Goal: Task Accomplishment & Management: Complete application form

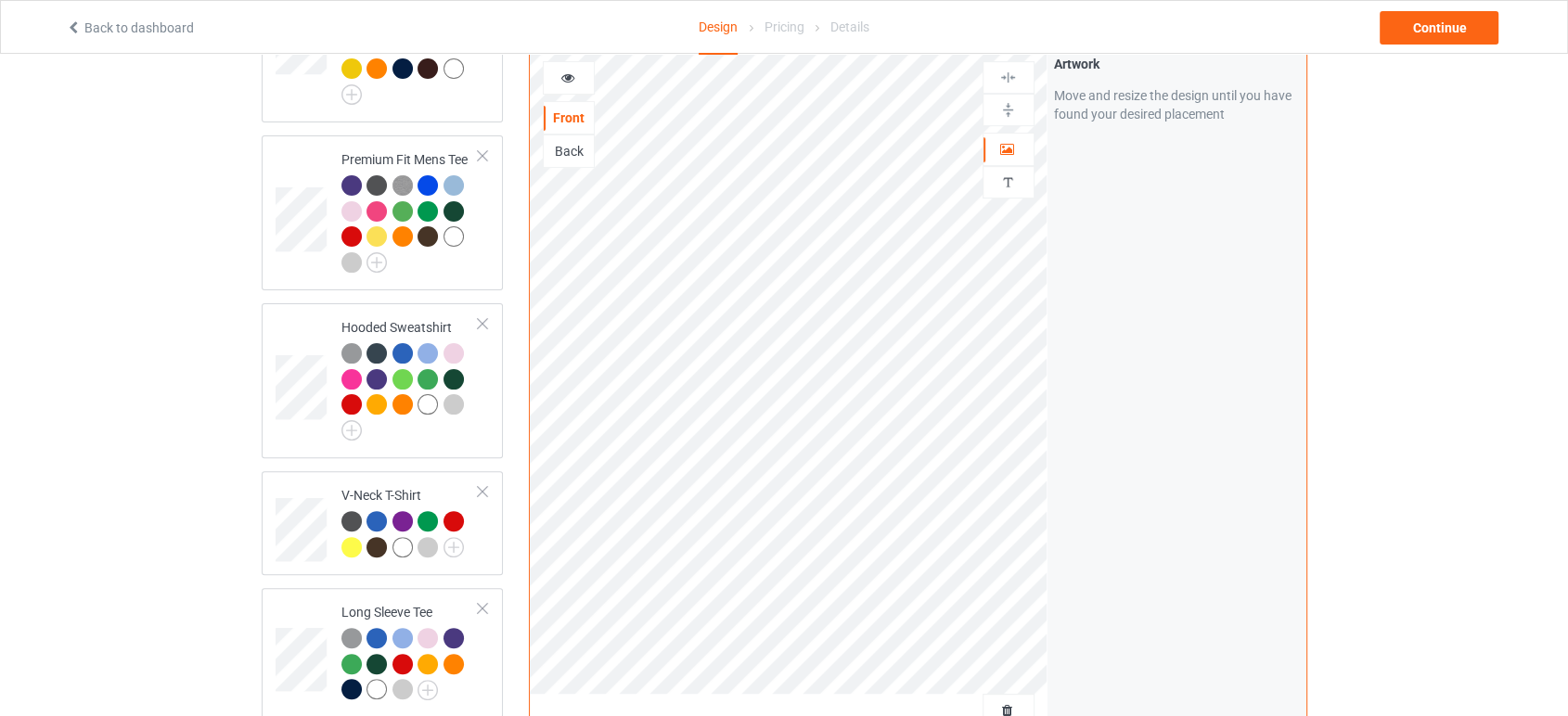
scroll to position [618, 0]
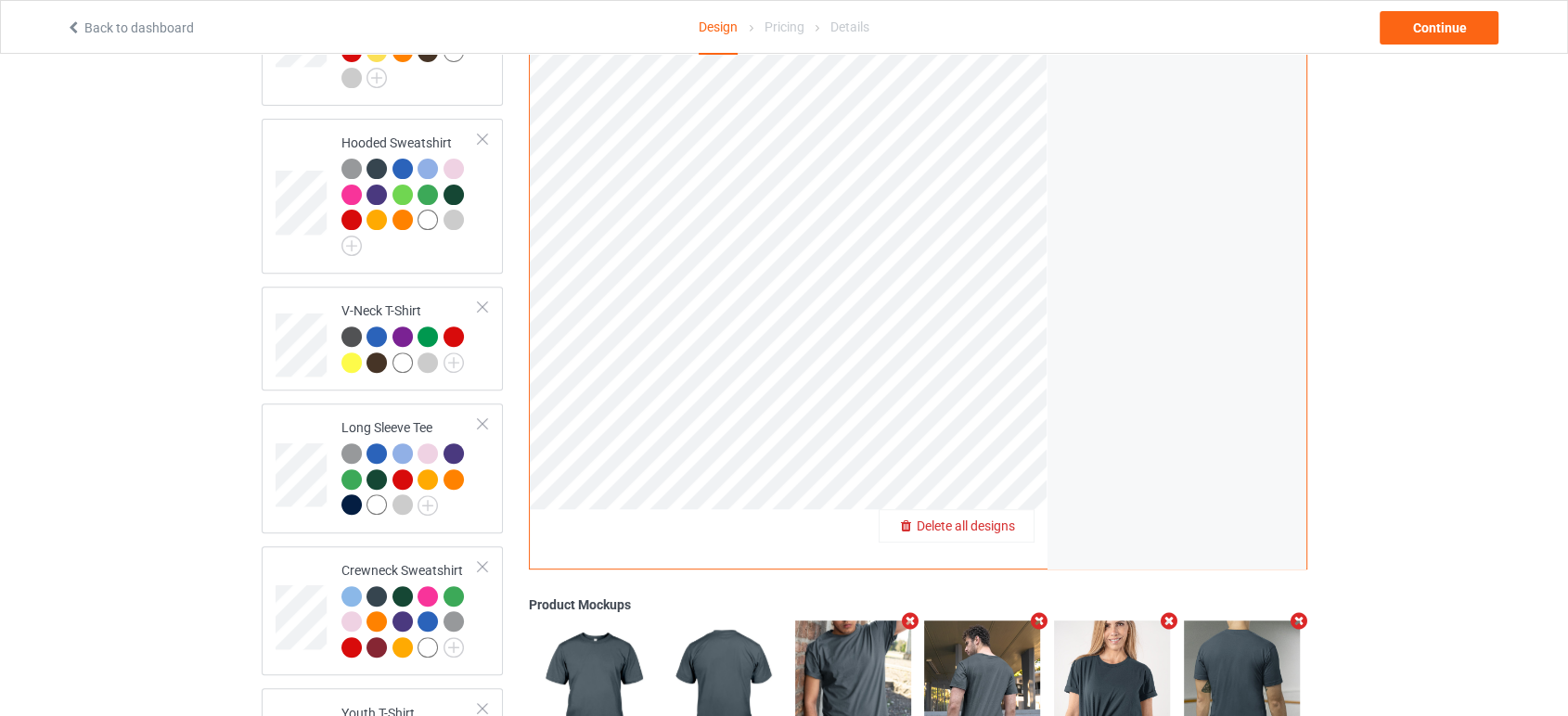
click at [1005, 519] on span "Delete all designs" at bounding box center [966, 526] width 98 height 14
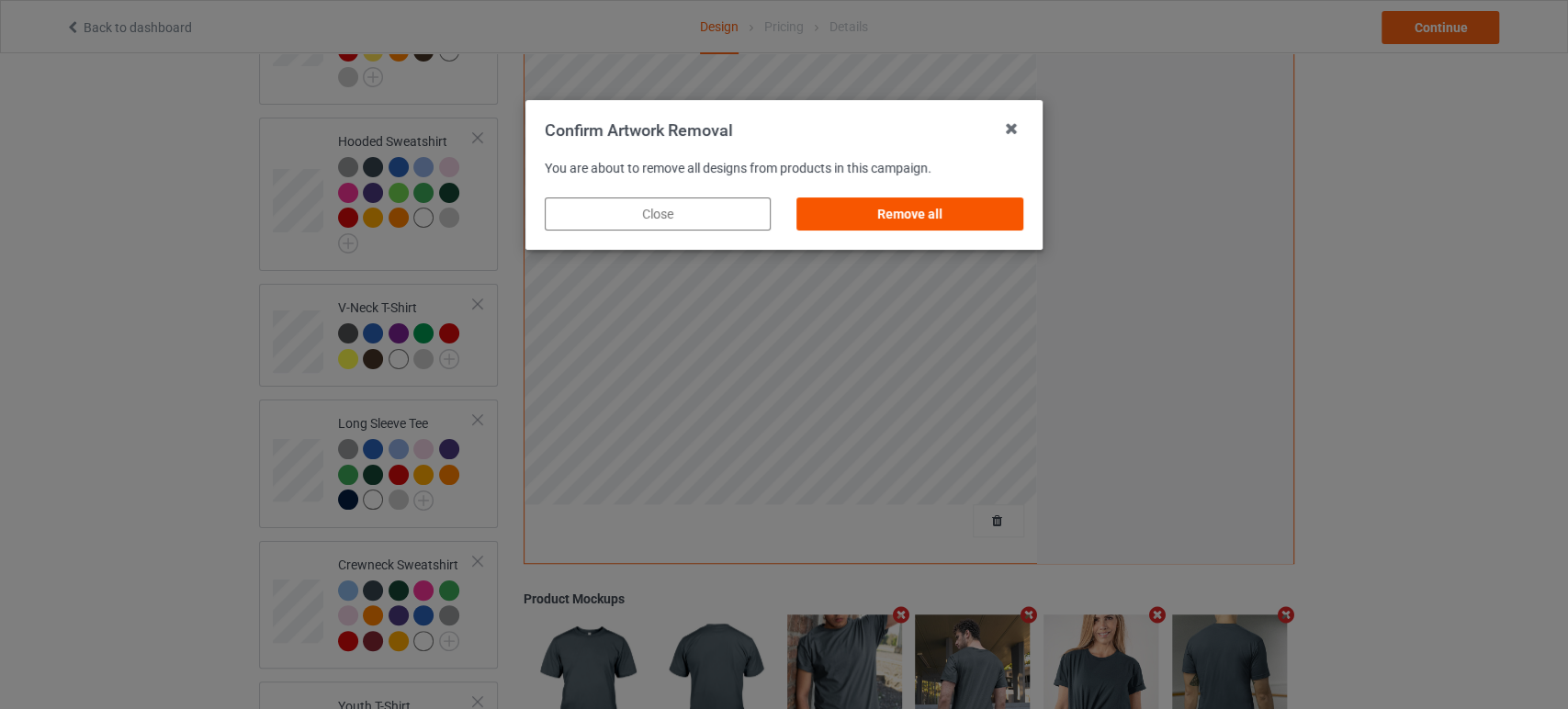
click at [968, 226] on div "Remove all" at bounding box center [911, 214] width 226 height 33
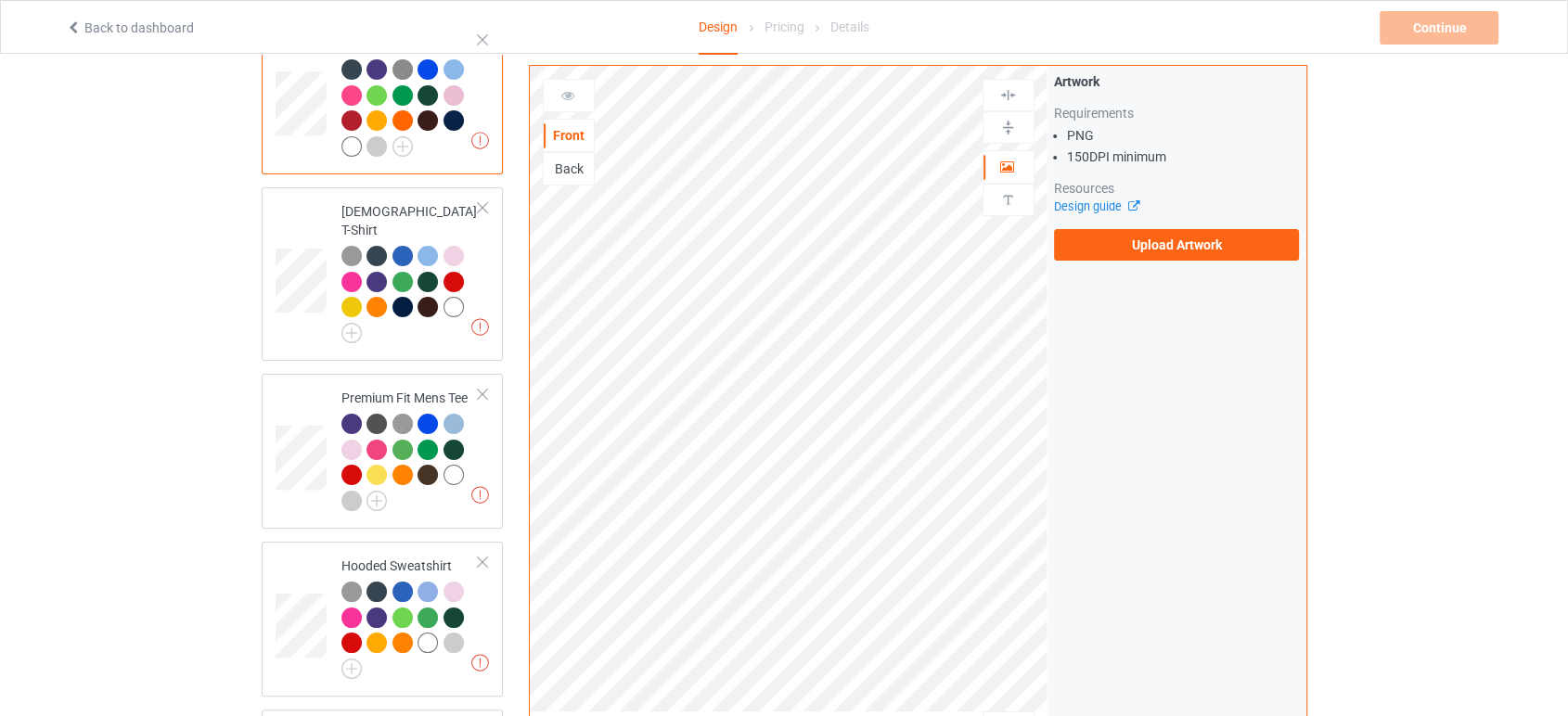
scroll to position [103, 0]
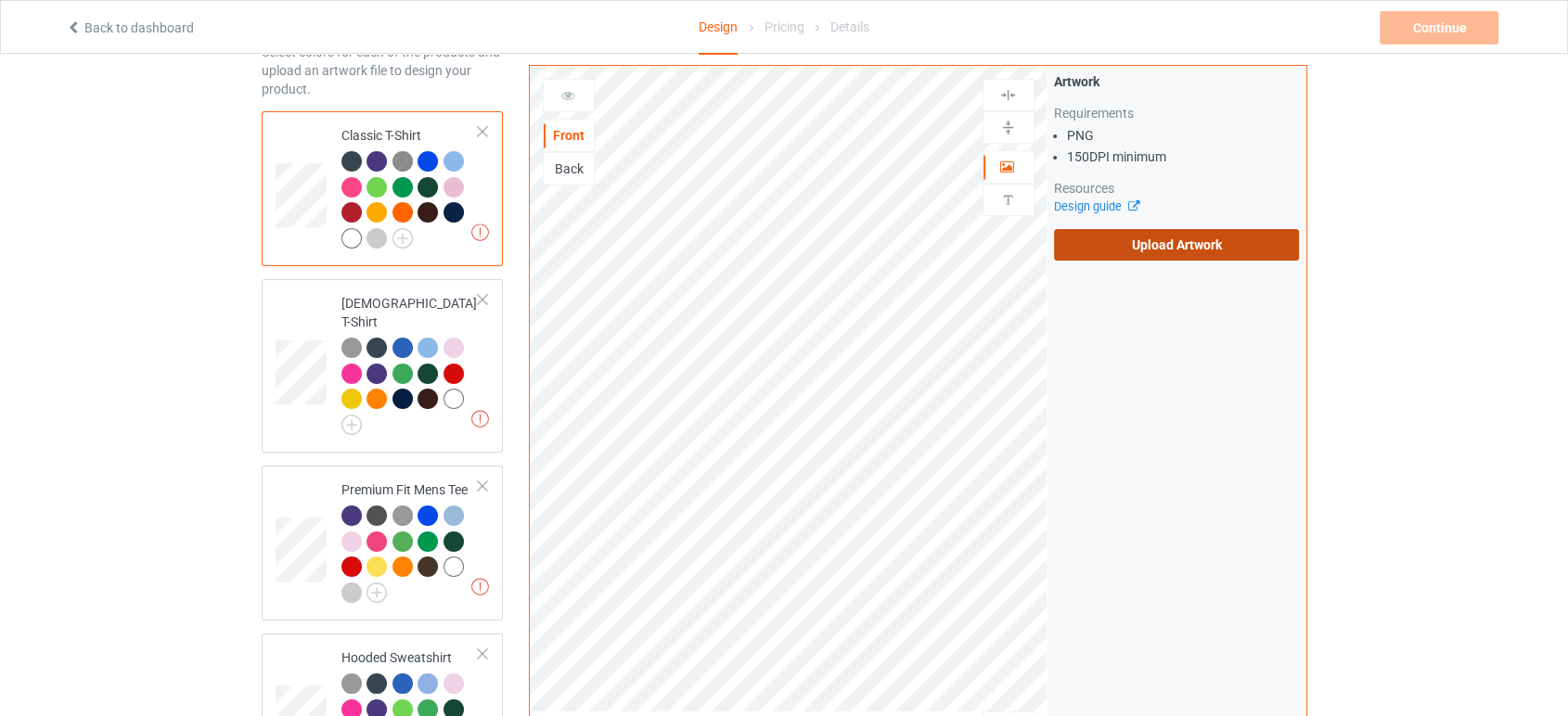
click at [1085, 243] on label "Upload Artwork" at bounding box center [1177, 245] width 246 height 32
click at [0, 0] on input "Upload Artwork" at bounding box center [0, 0] width 0 height 0
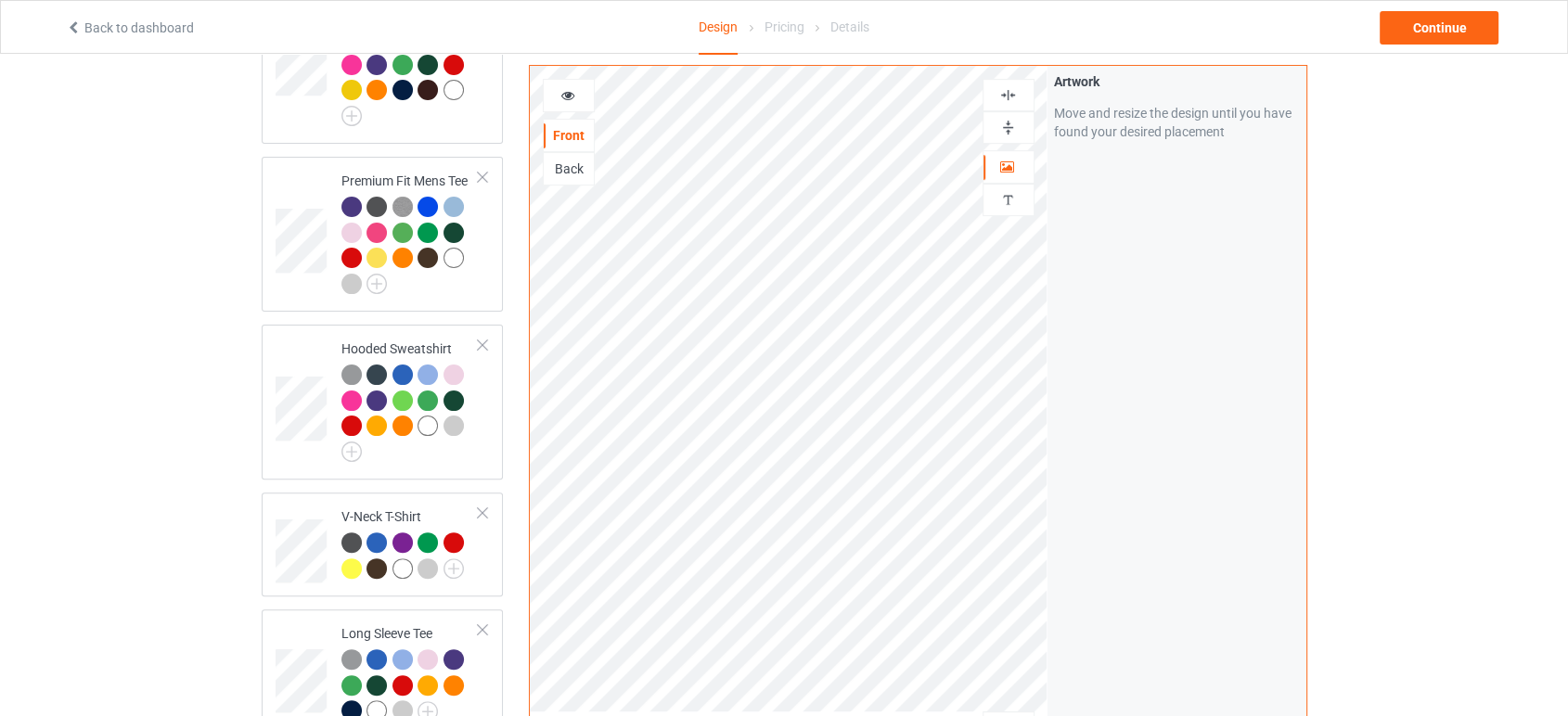
scroll to position [515, 0]
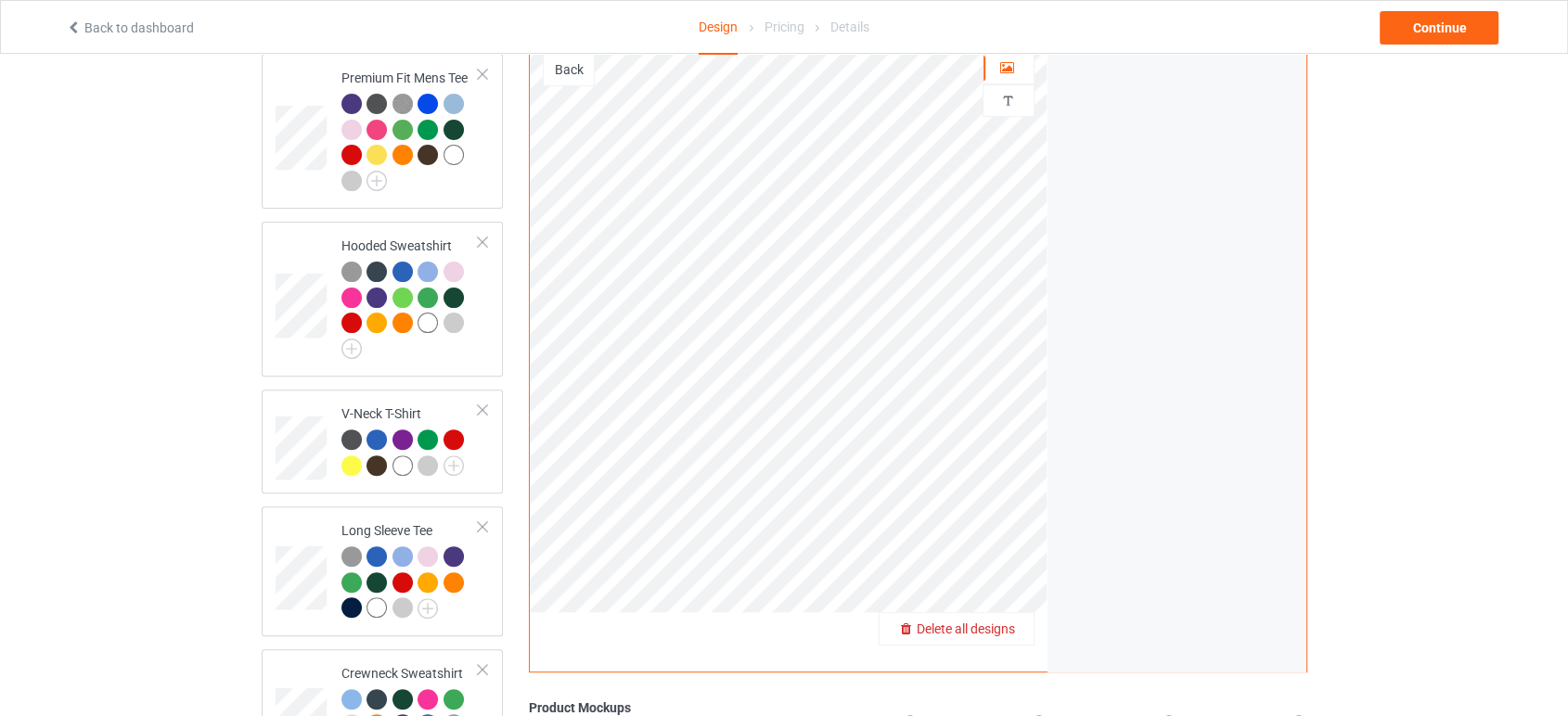
click at [1018, 620] on div "Delete all designs" at bounding box center [956, 629] width 154 height 18
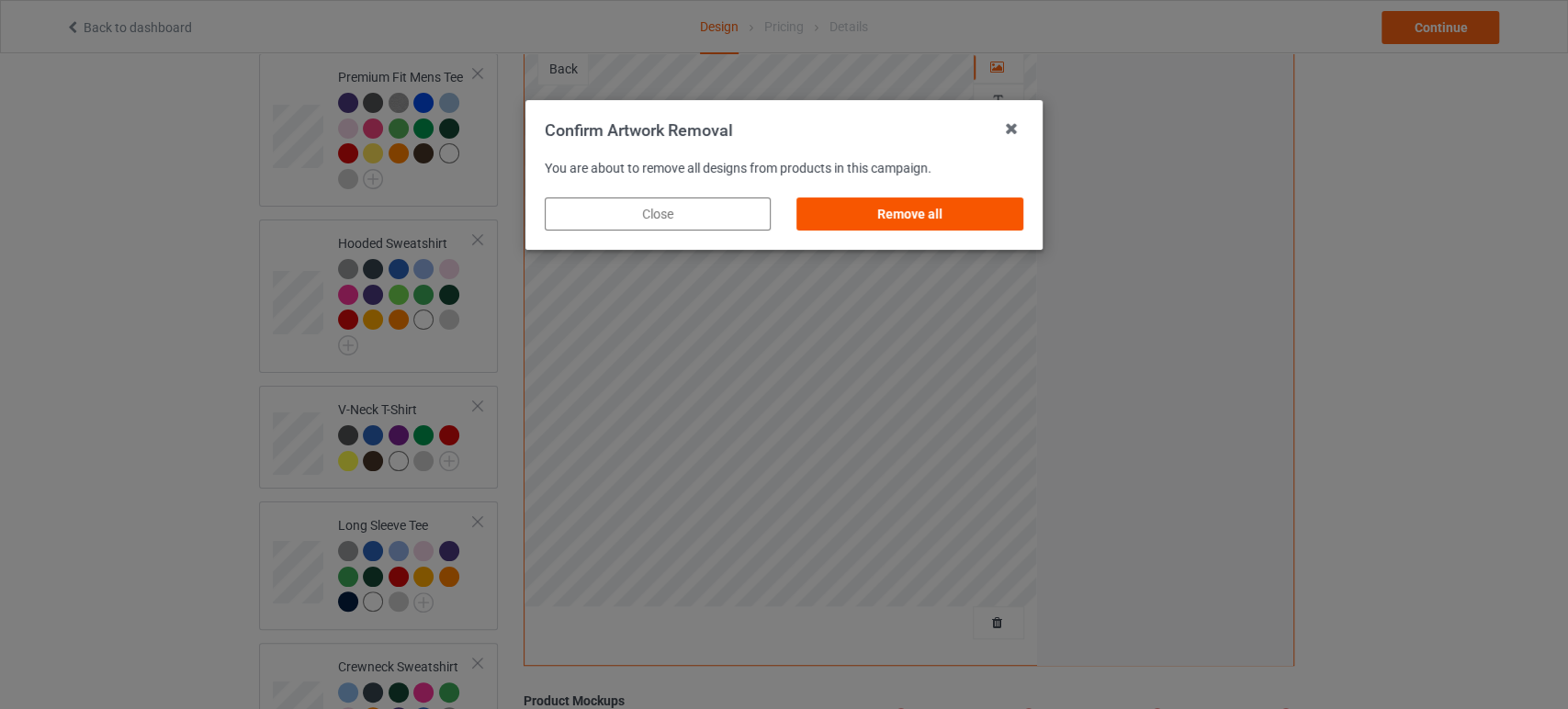
click at [969, 207] on div "Remove all" at bounding box center [911, 214] width 226 height 33
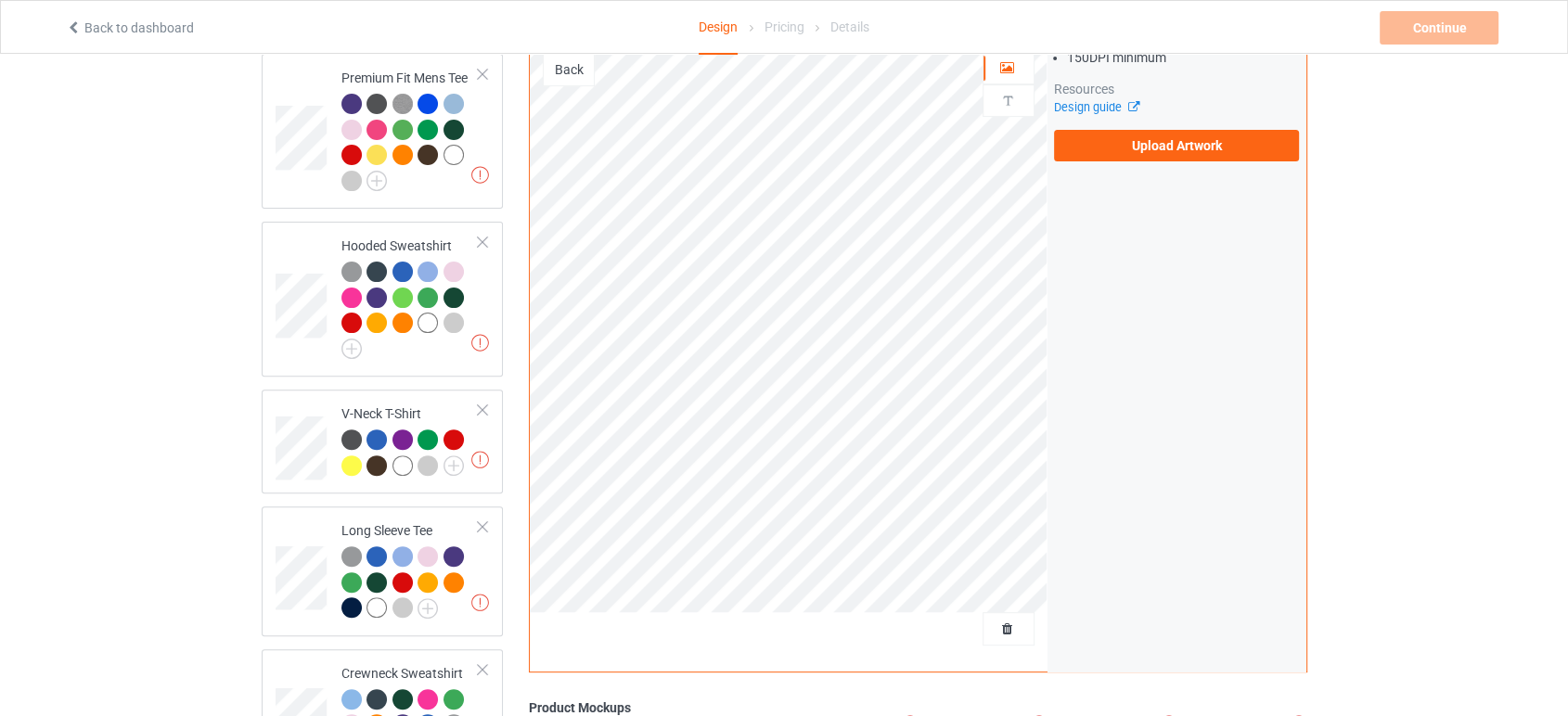
scroll to position [0, 0]
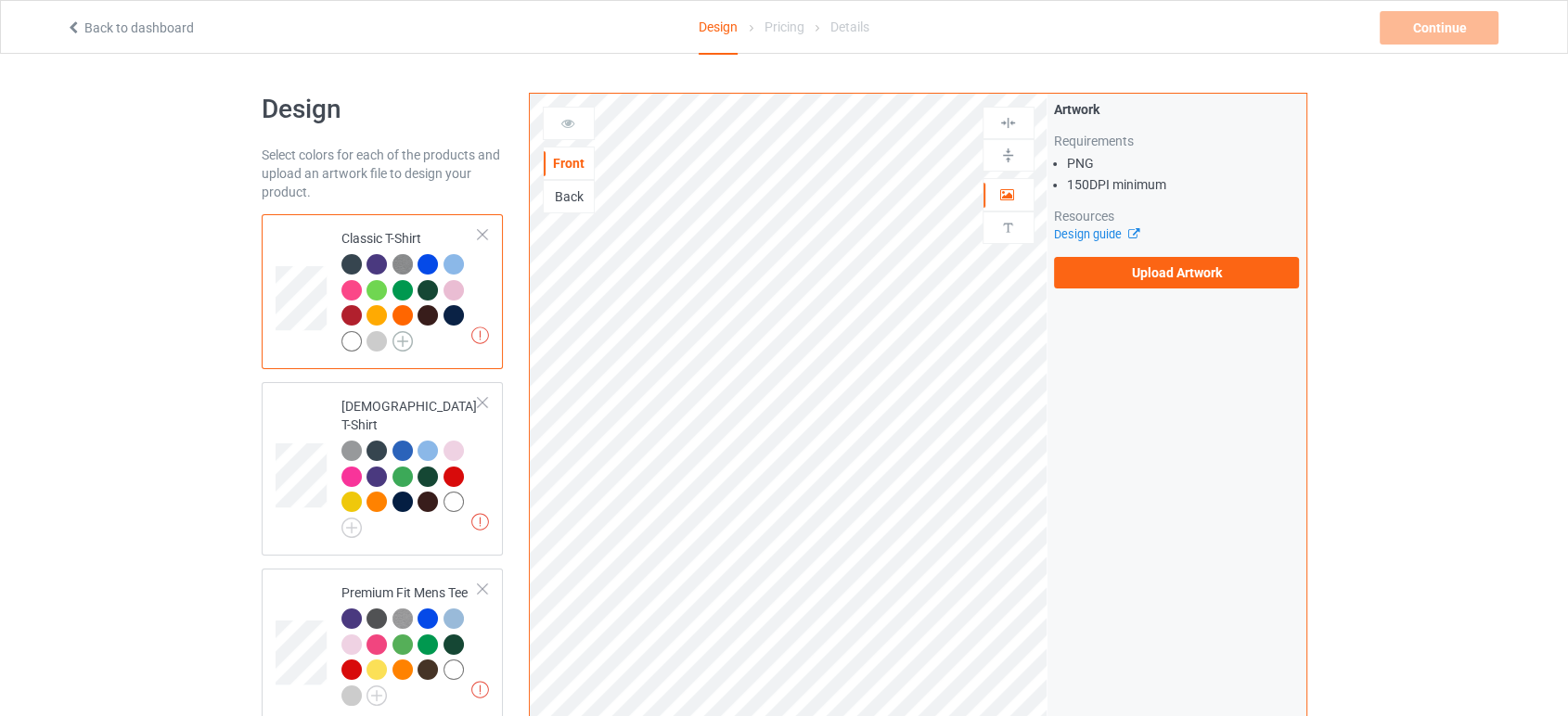
click at [403, 341] on img at bounding box center [402, 341] width 20 height 20
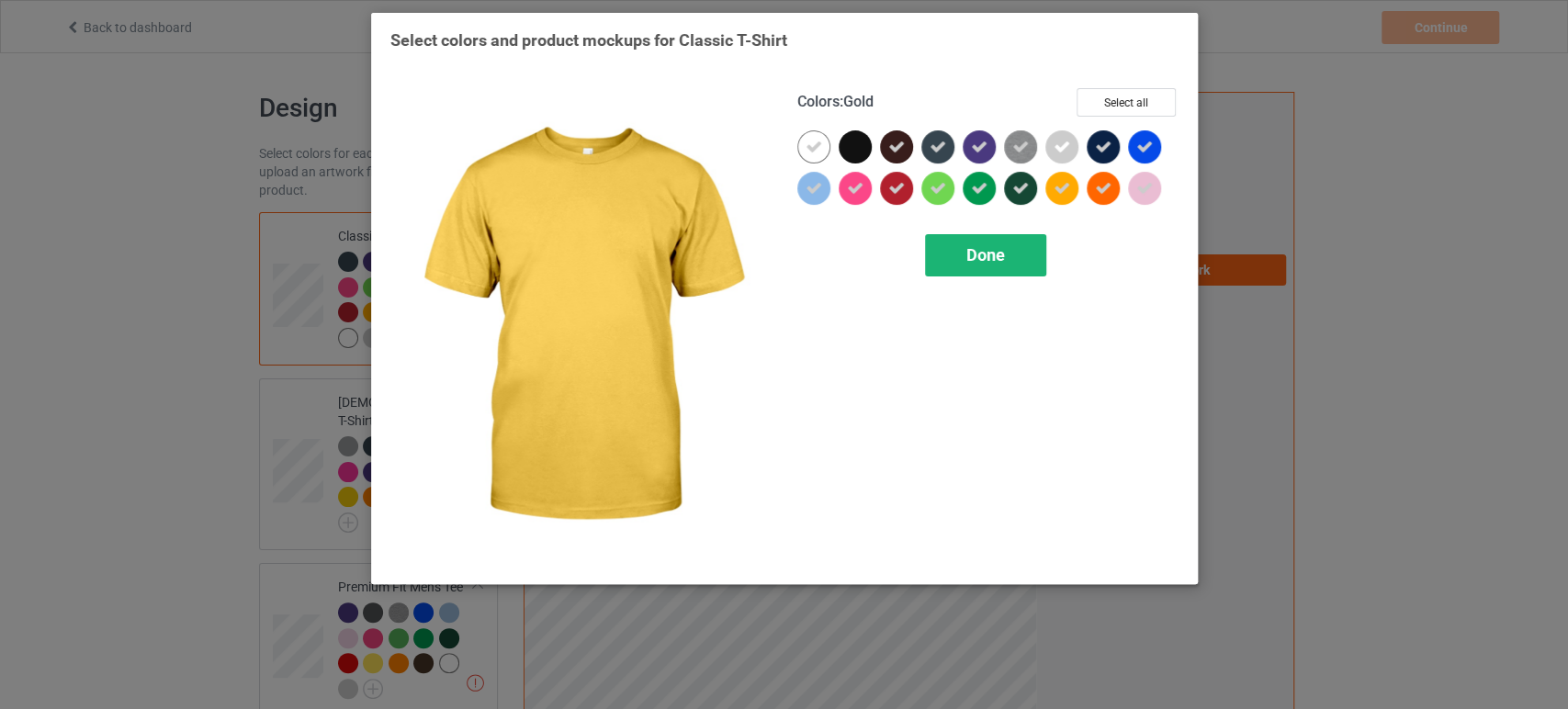
click at [991, 249] on span "Done" at bounding box center [986, 255] width 39 height 19
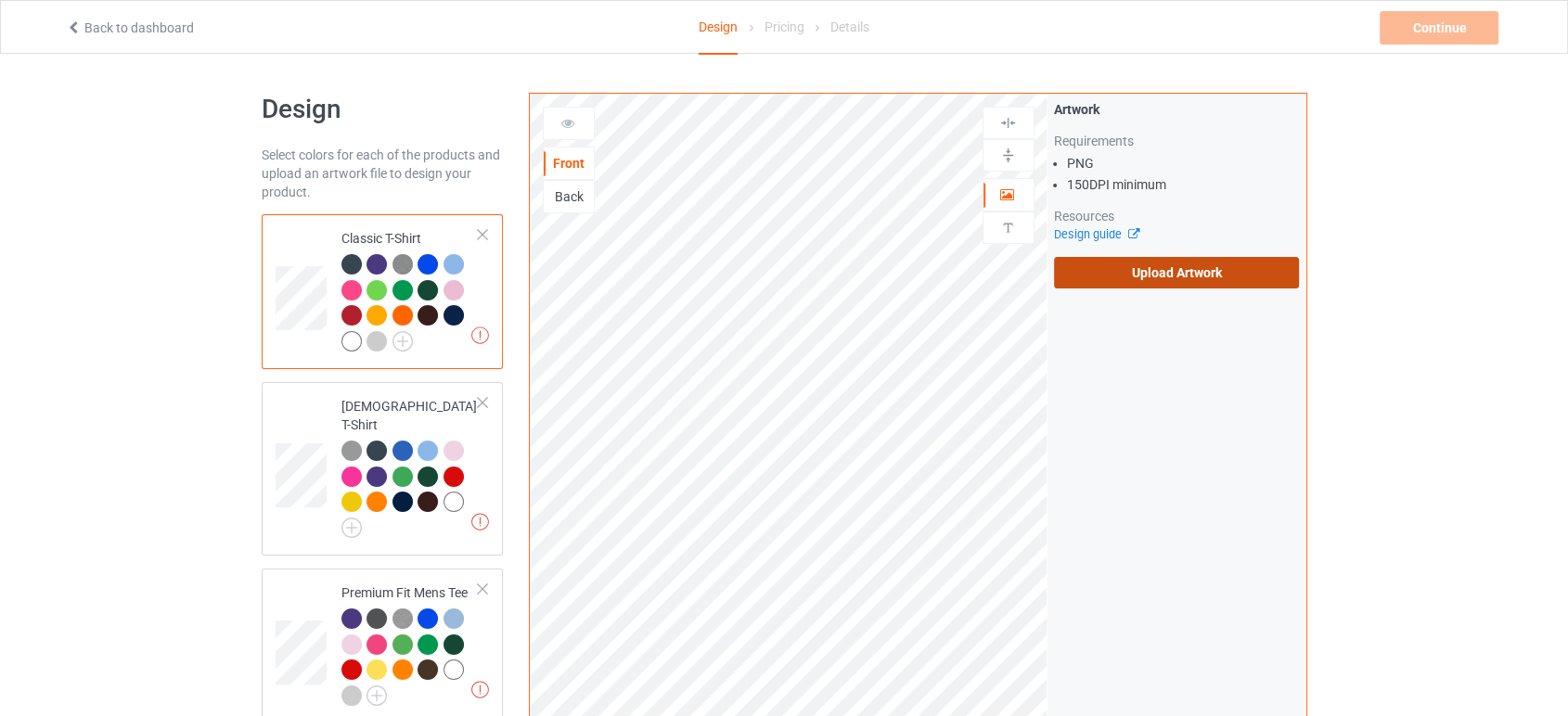
click at [1106, 284] on label "Upload Artwork" at bounding box center [1177, 272] width 246 height 32
click at [0, 0] on input "Upload Artwork" at bounding box center [0, 0] width 0 height 0
click at [1062, 259] on label "Upload Artwork" at bounding box center [1177, 272] width 246 height 32
click at [0, 0] on input "Upload Artwork" at bounding box center [0, 0] width 0 height 0
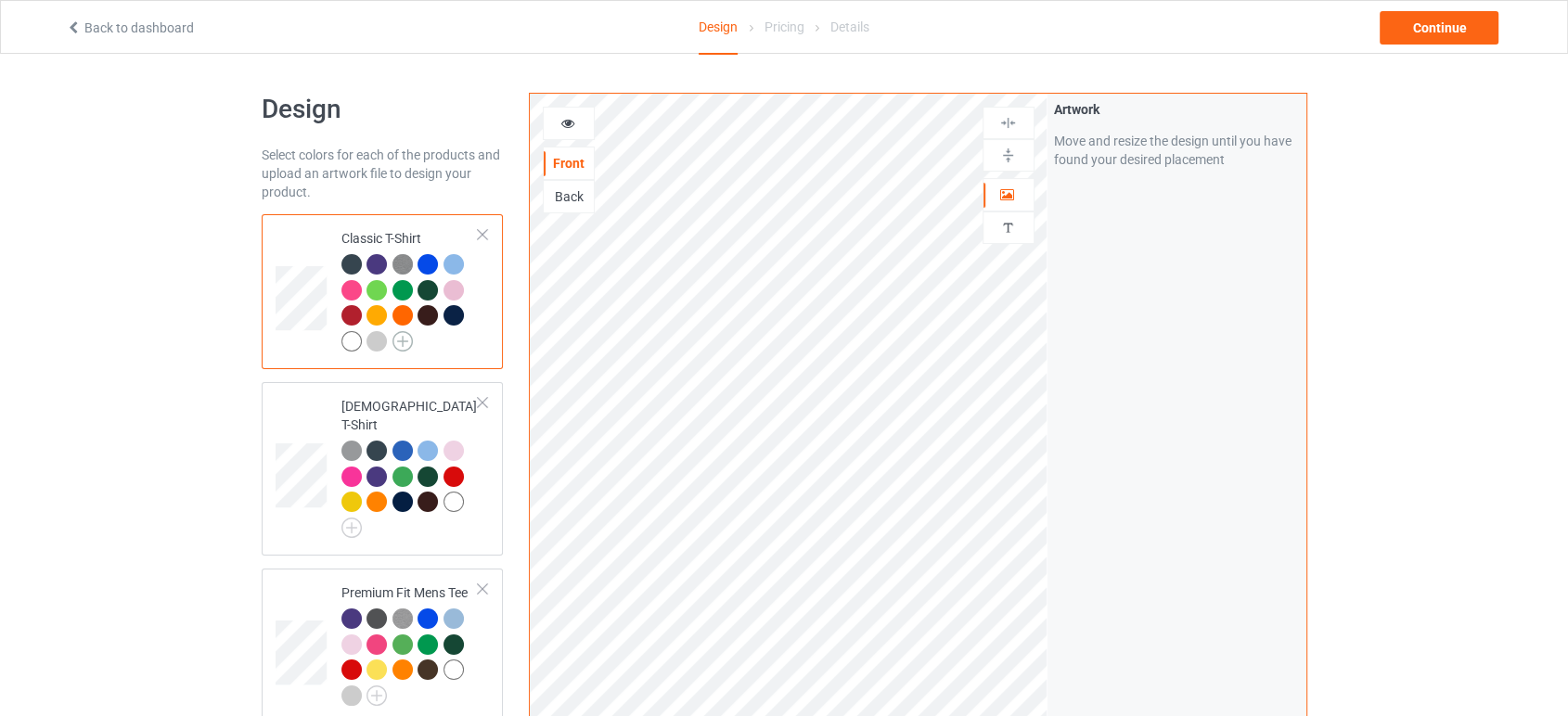
click at [405, 347] on img at bounding box center [402, 341] width 20 height 20
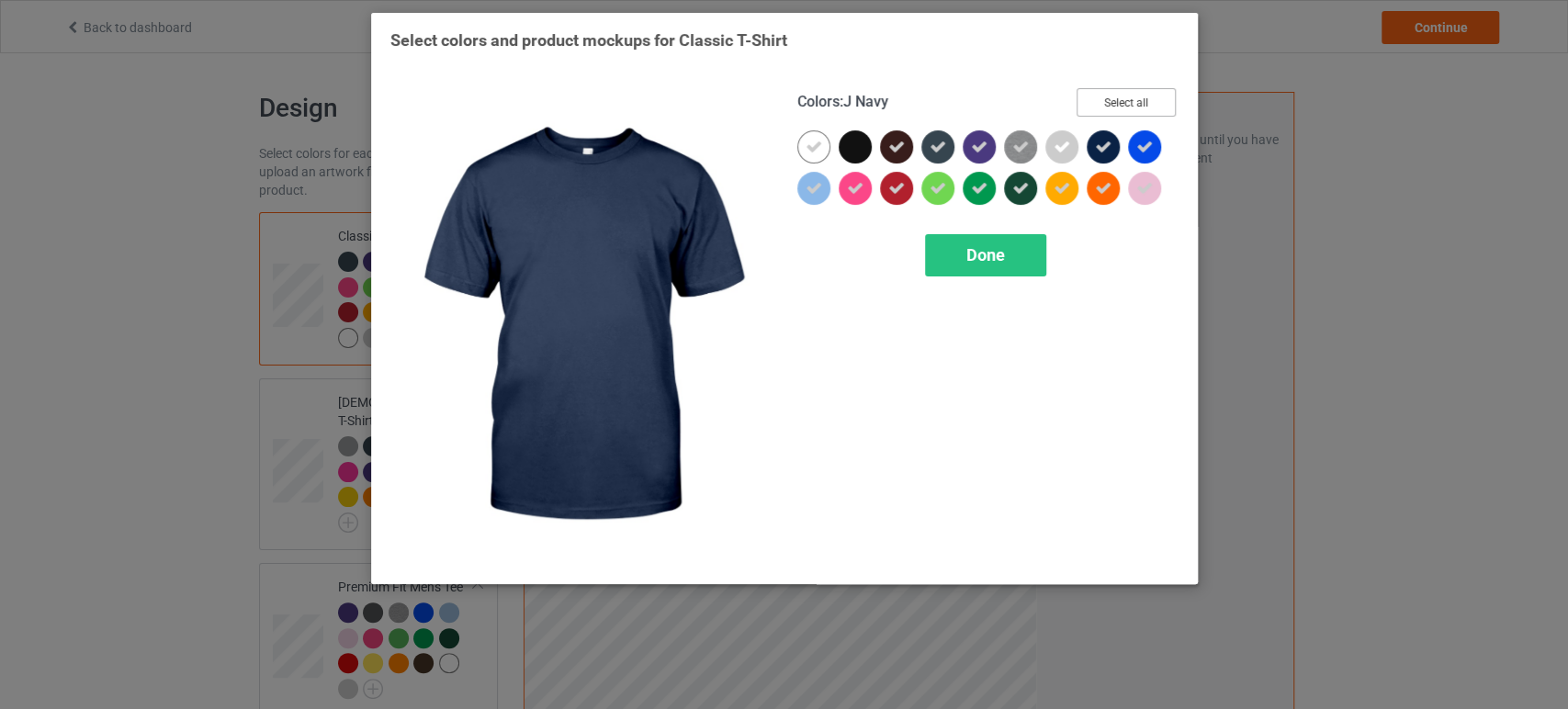
click at [1121, 99] on button "Select all" at bounding box center [1127, 103] width 99 height 29
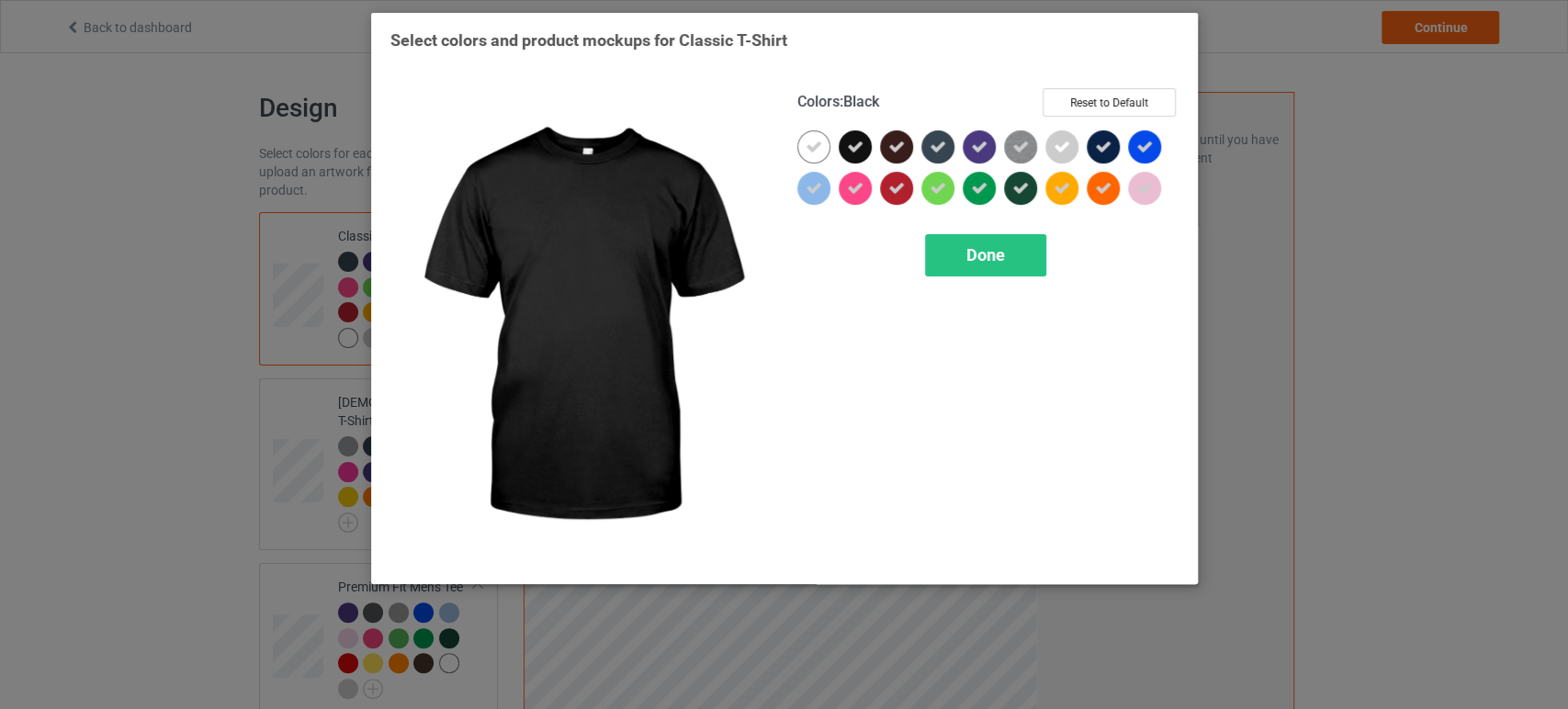
click at [847, 145] on icon at bounding box center [854, 147] width 16 height 16
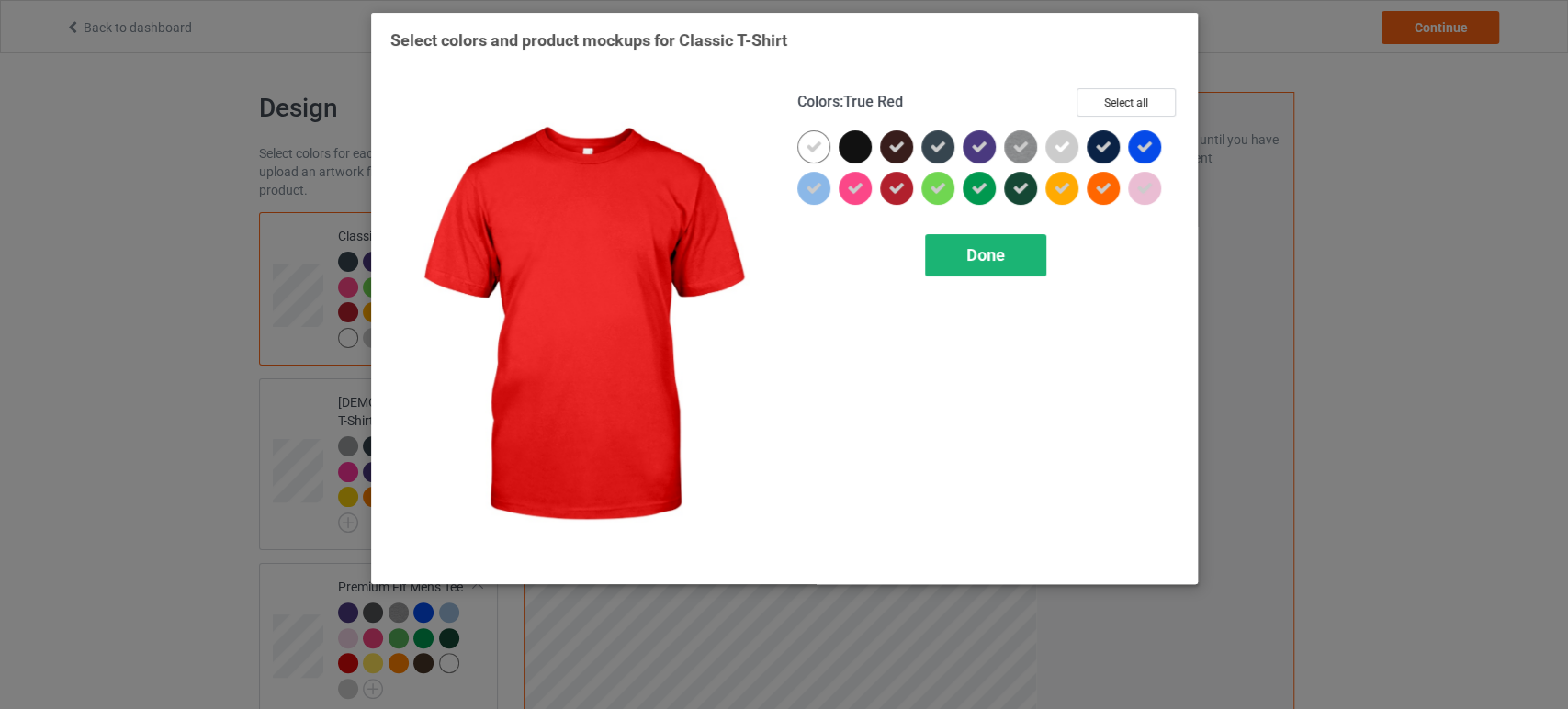
click at [967, 256] on span "Done" at bounding box center [986, 255] width 39 height 19
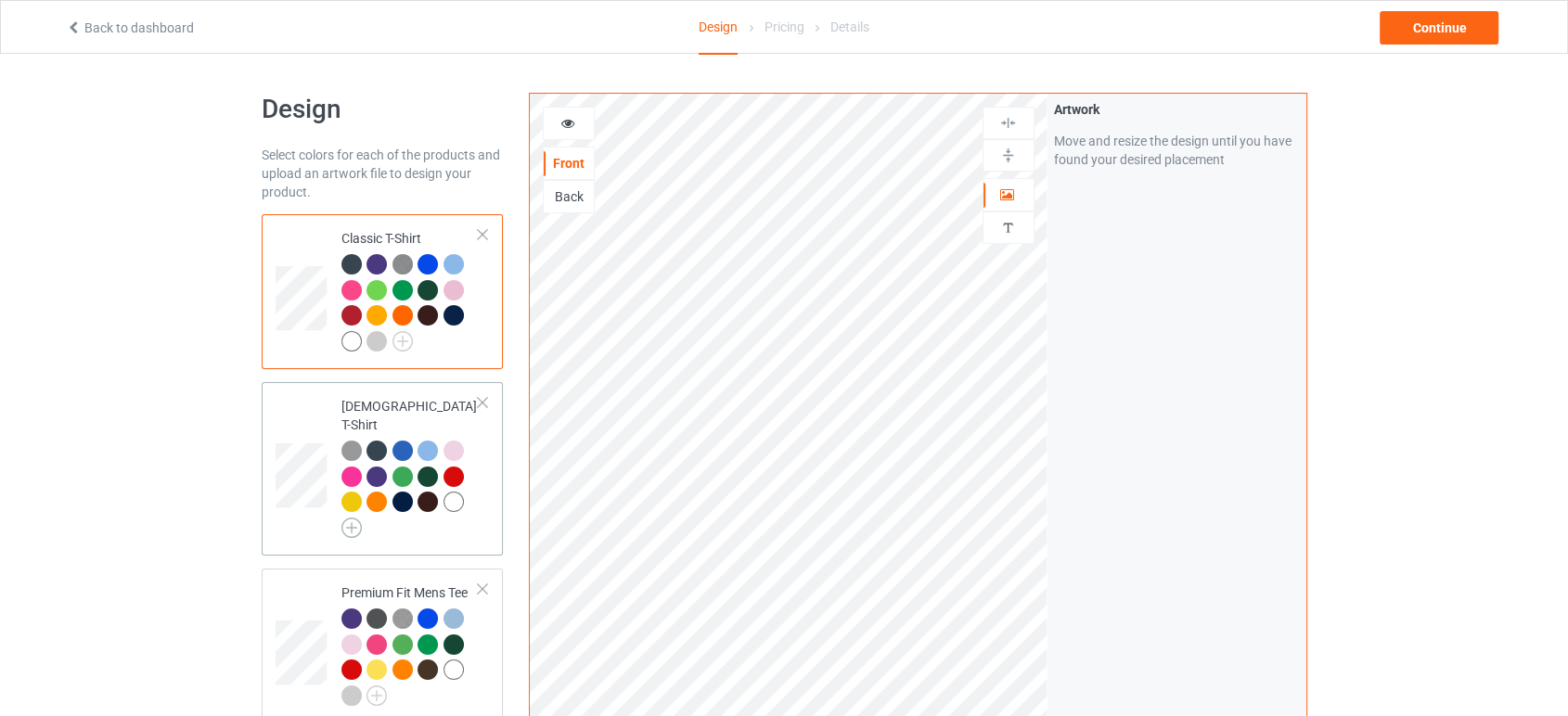
click at [360, 518] on img at bounding box center [351, 528] width 20 height 20
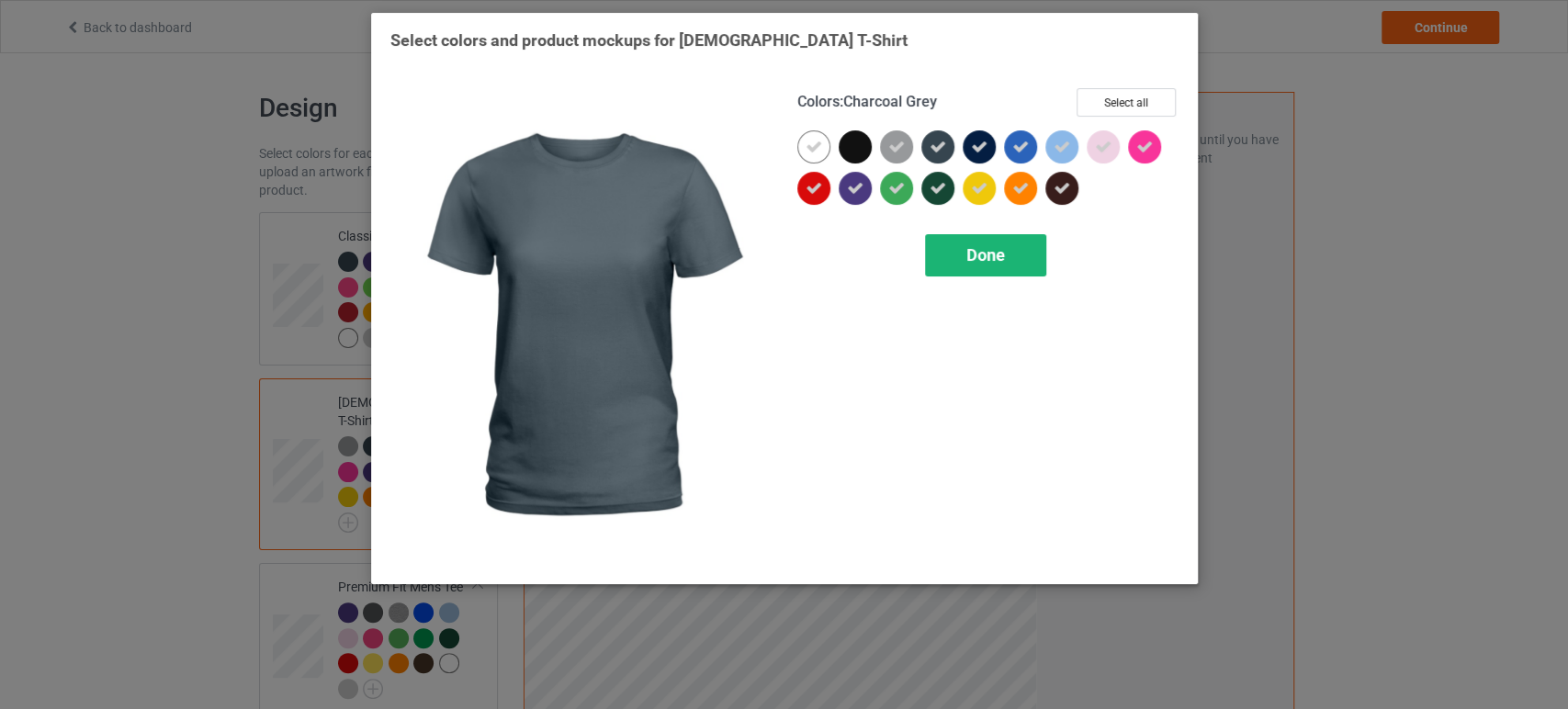
click at [999, 267] on div "Done" at bounding box center [985, 255] width 121 height 42
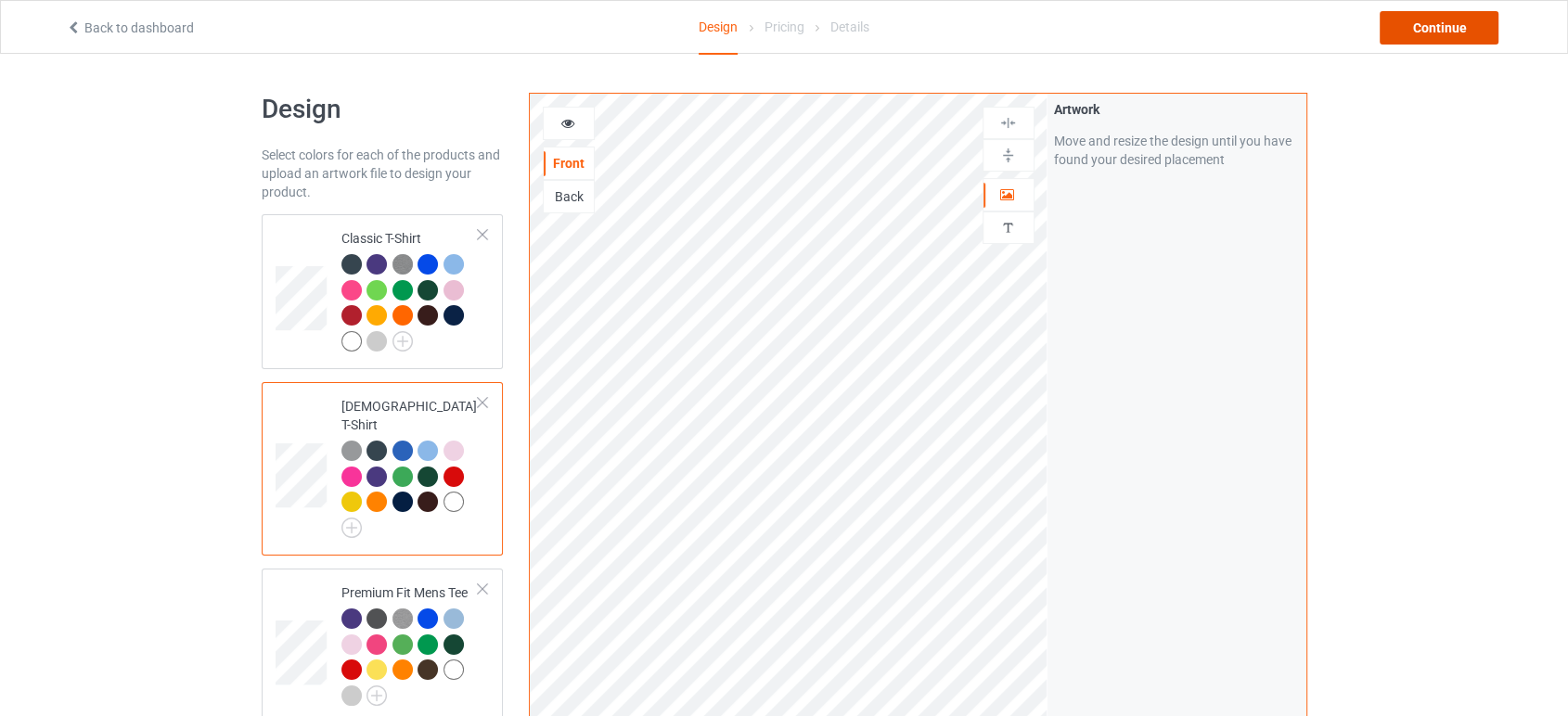
click at [1417, 22] on div "Continue" at bounding box center [1439, 28] width 119 height 34
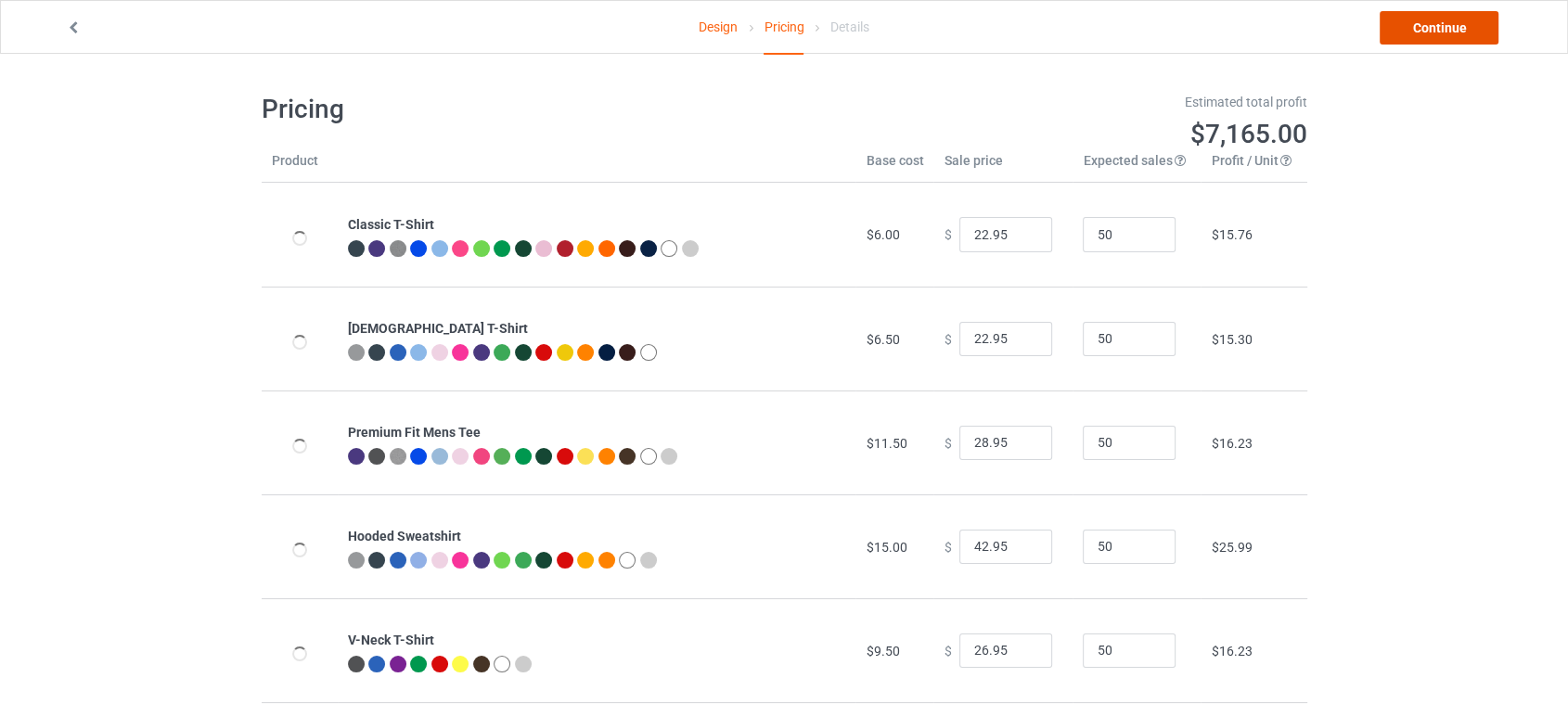
click at [1412, 22] on link "Continue" at bounding box center [1439, 28] width 119 height 34
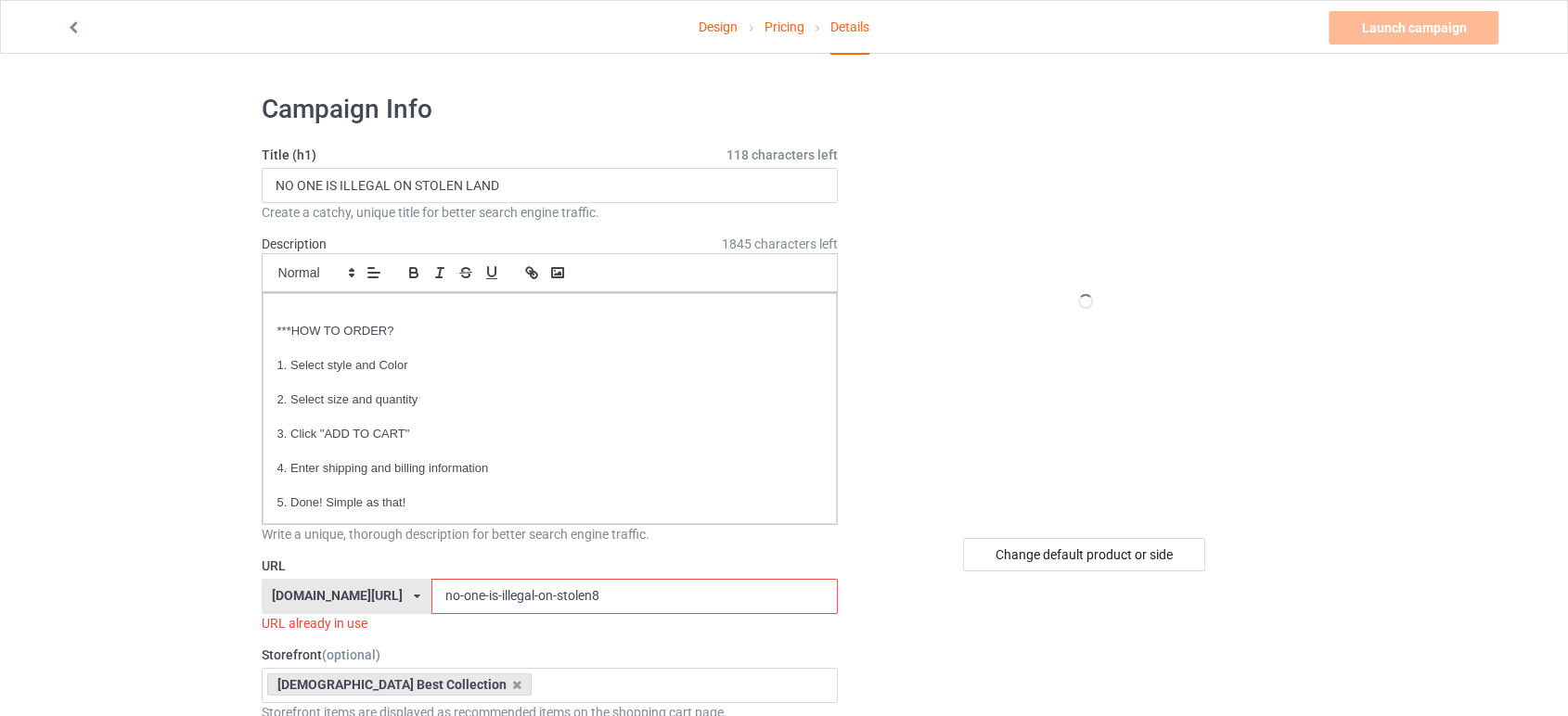
click at [607, 595] on input "no-one-is-illegal-on-stolen8" at bounding box center [634, 597] width 406 height 36
click at [1163, 554] on div "Change default product or side" at bounding box center [1084, 555] width 242 height 34
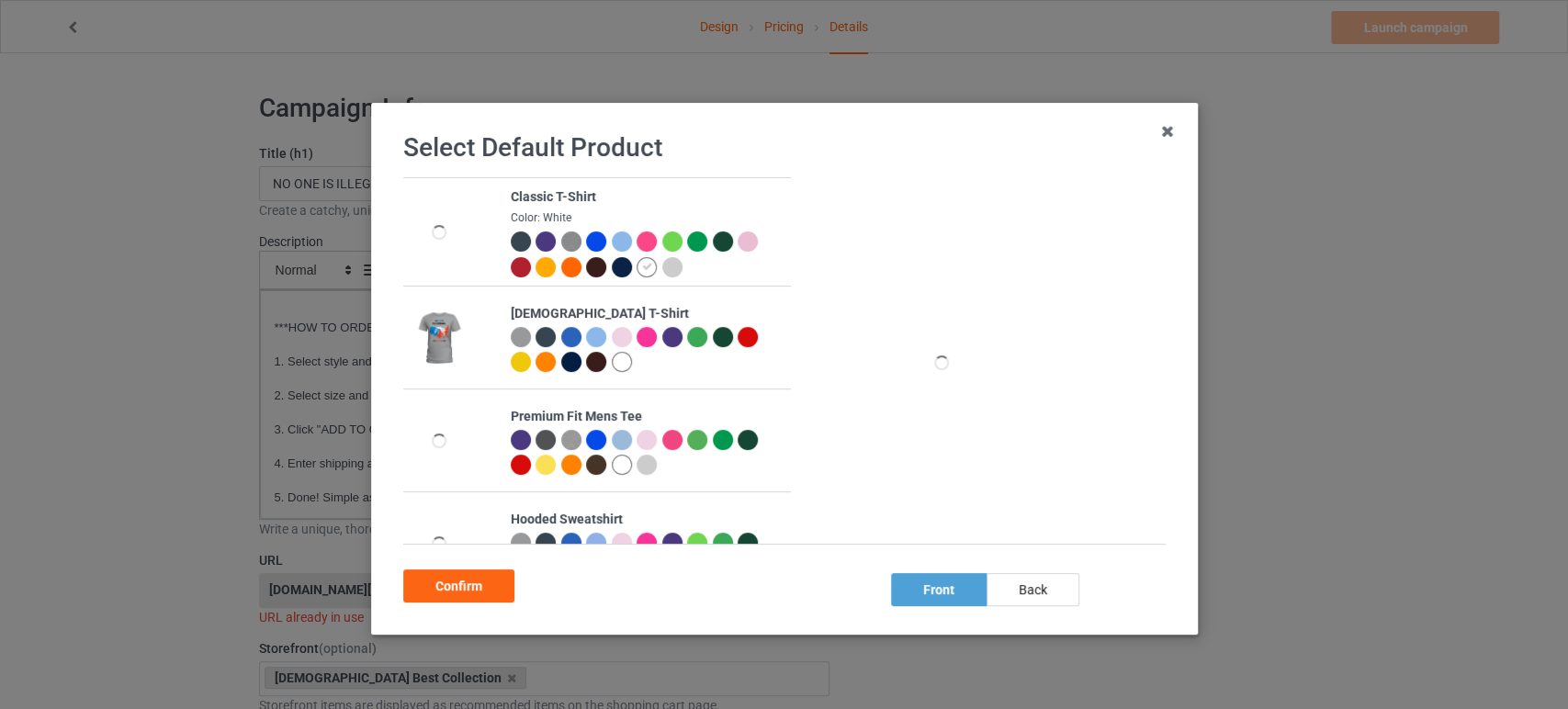
click at [661, 263] on div at bounding box center [671, 266] width 20 height 20
click at [742, 248] on div at bounding box center [747, 241] width 20 height 20
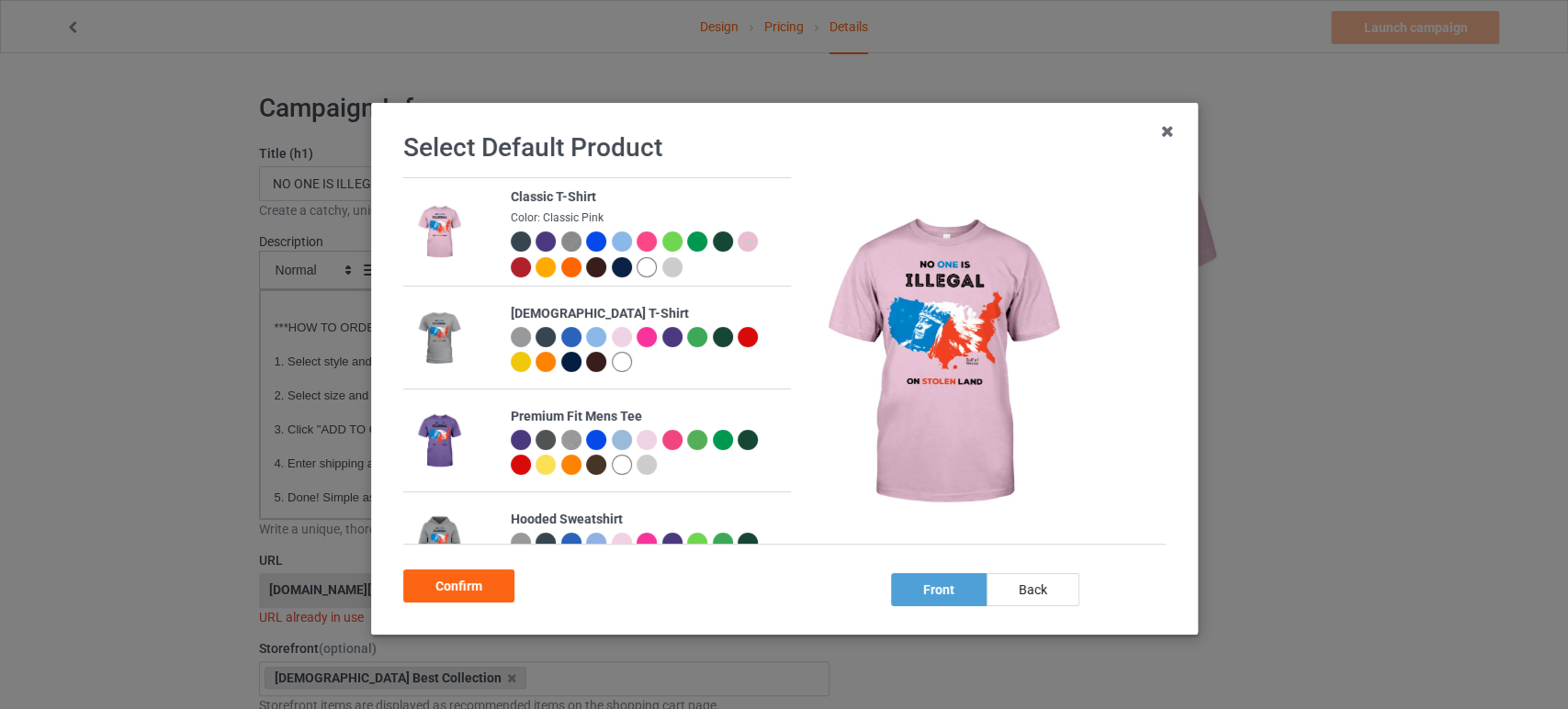
click at [480, 574] on div "Confirm" at bounding box center [459, 586] width 111 height 33
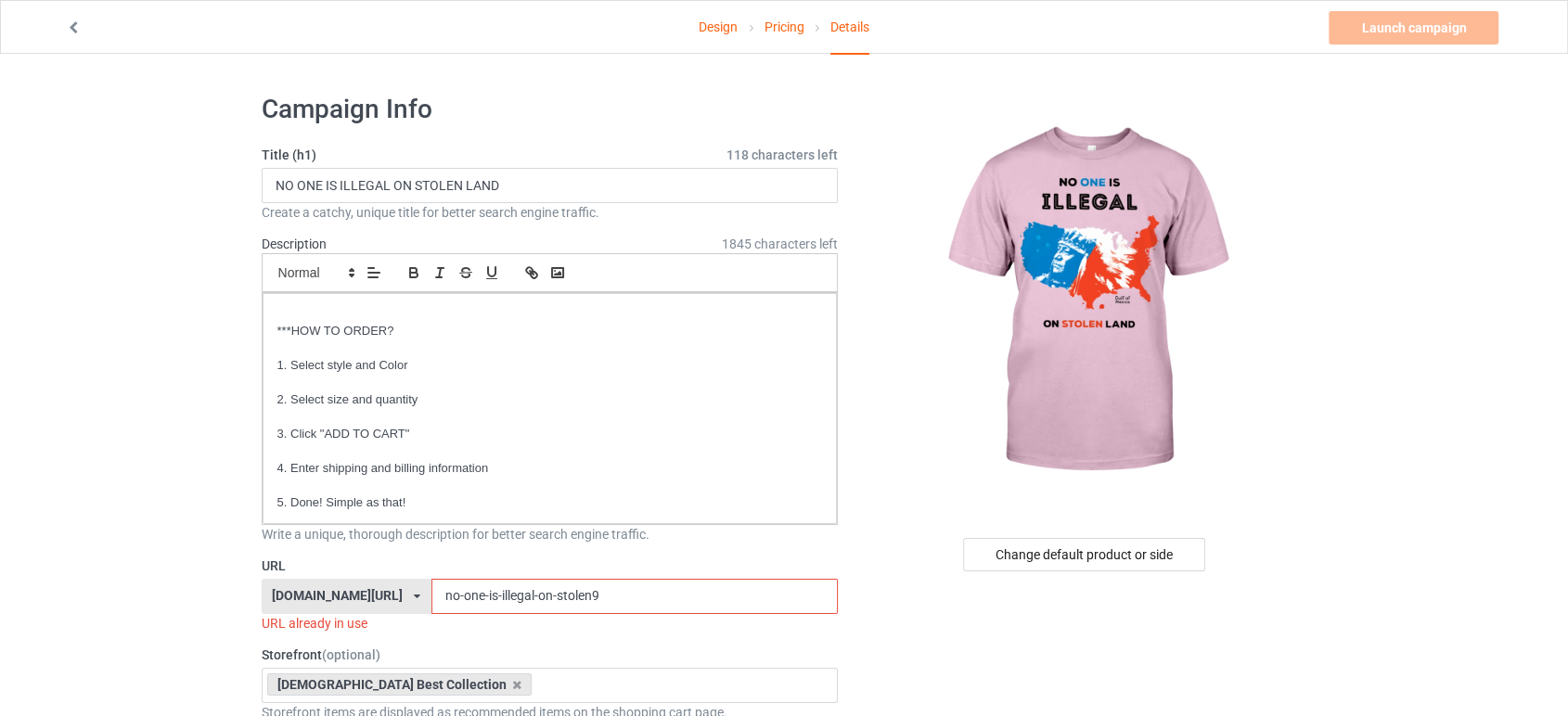
click at [611, 592] on input "no-one-is-illegal-on-stolen9" at bounding box center [634, 597] width 406 height 36
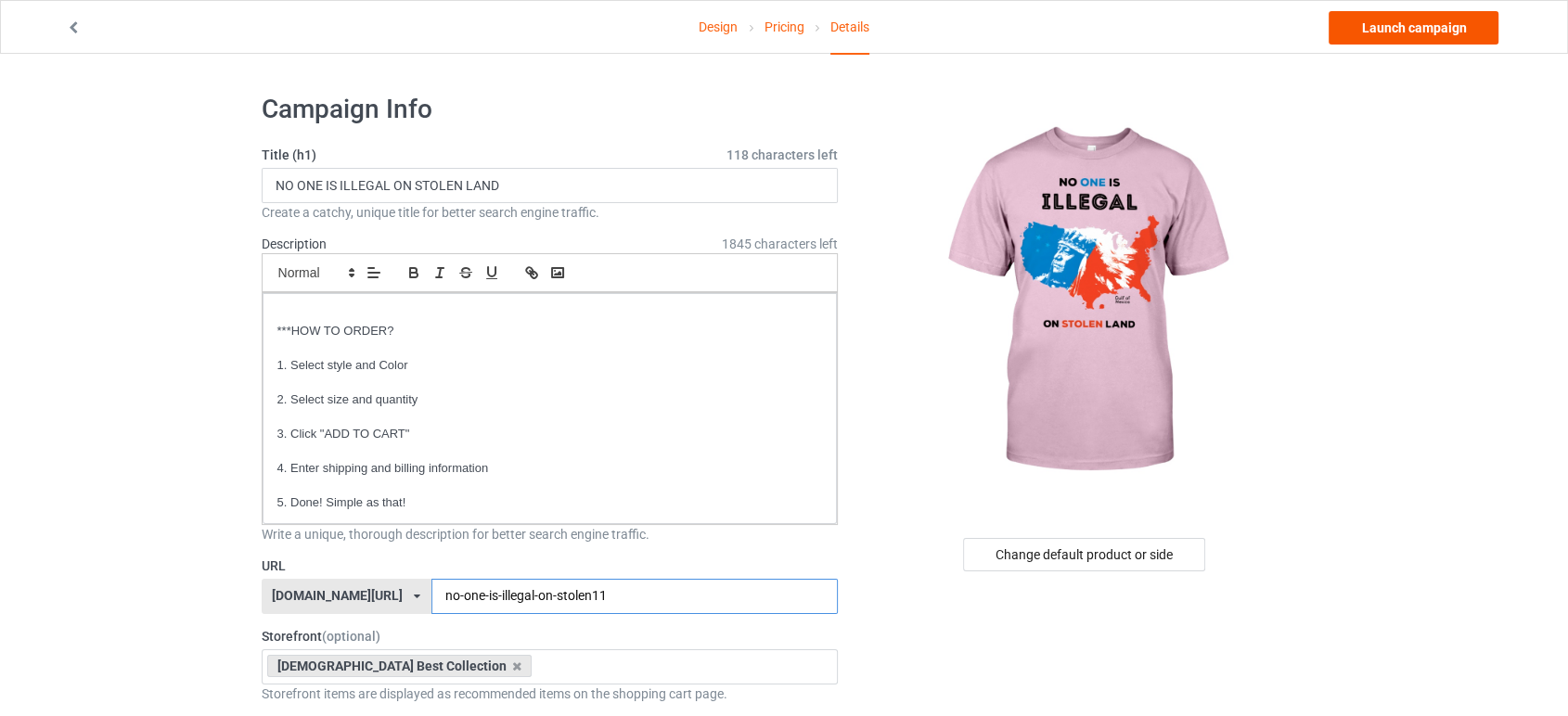
type input "no-one-is-illegal-on-stolen11"
click at [1358, 30] on link "Launch campaign" at bounding box center [1413, 28] width 170 height 34
